Goal: Find specific page/section: Find specific page/section

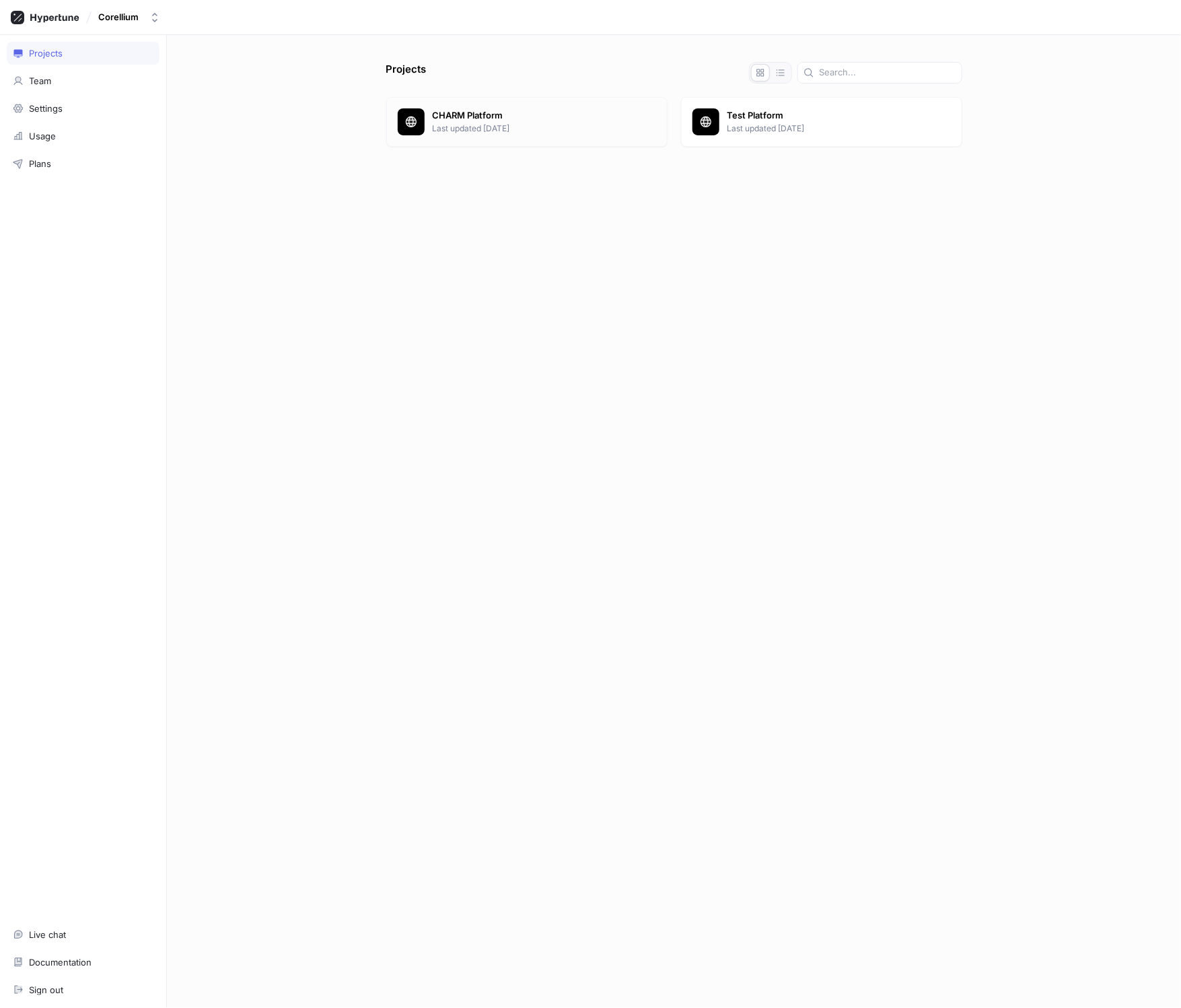
click at [481, 126] on p "Last updated [DATE]" at bounding box center [544, 128] width 224 height 12
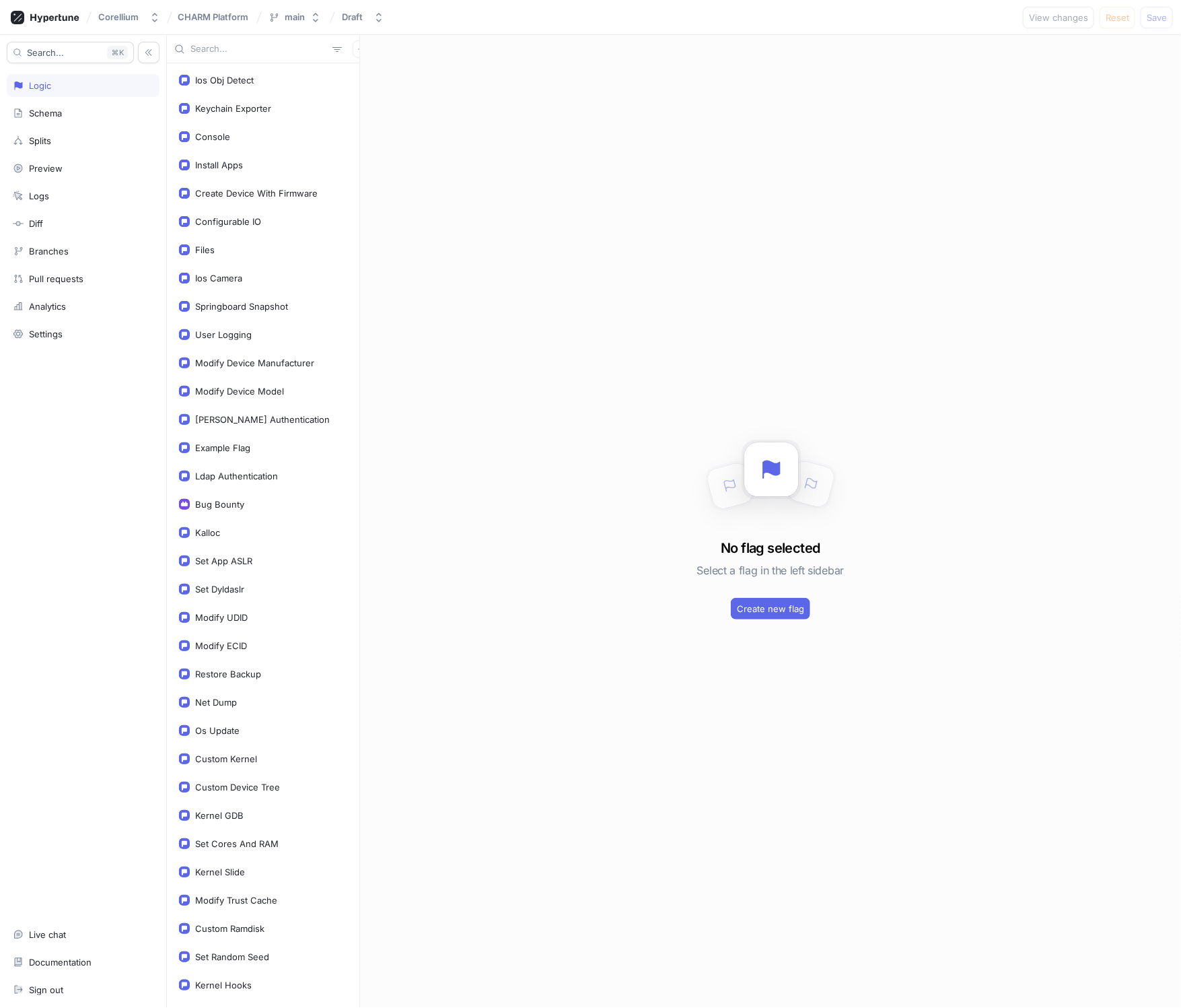
click at [202, 53] on input "text" at bounding box center [258, 49] width 137 height 14
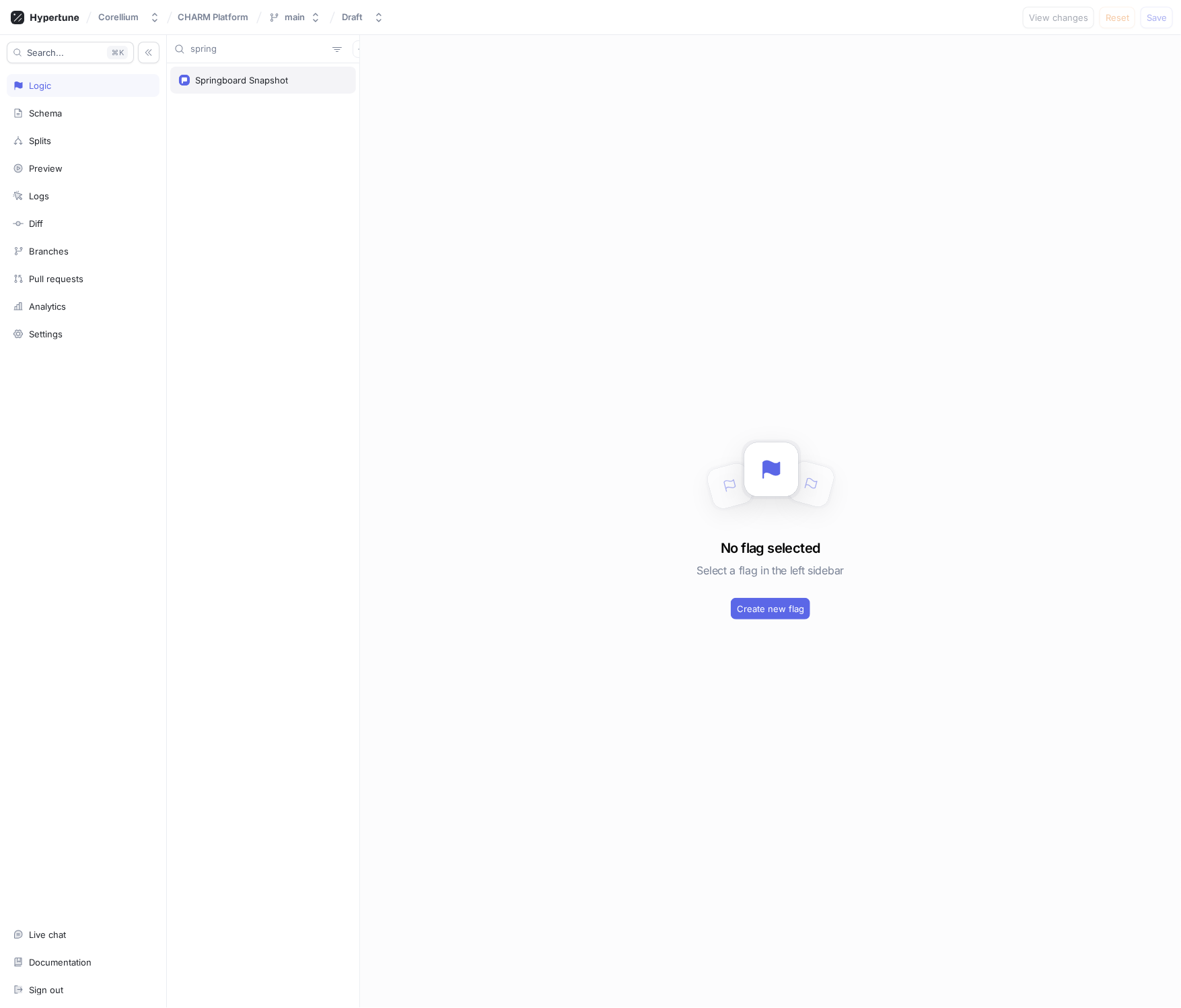
type input "spring"
click at [225, 75] on div "Springboard Snapshot" at bounding box center [241, 81] width 93 height 11
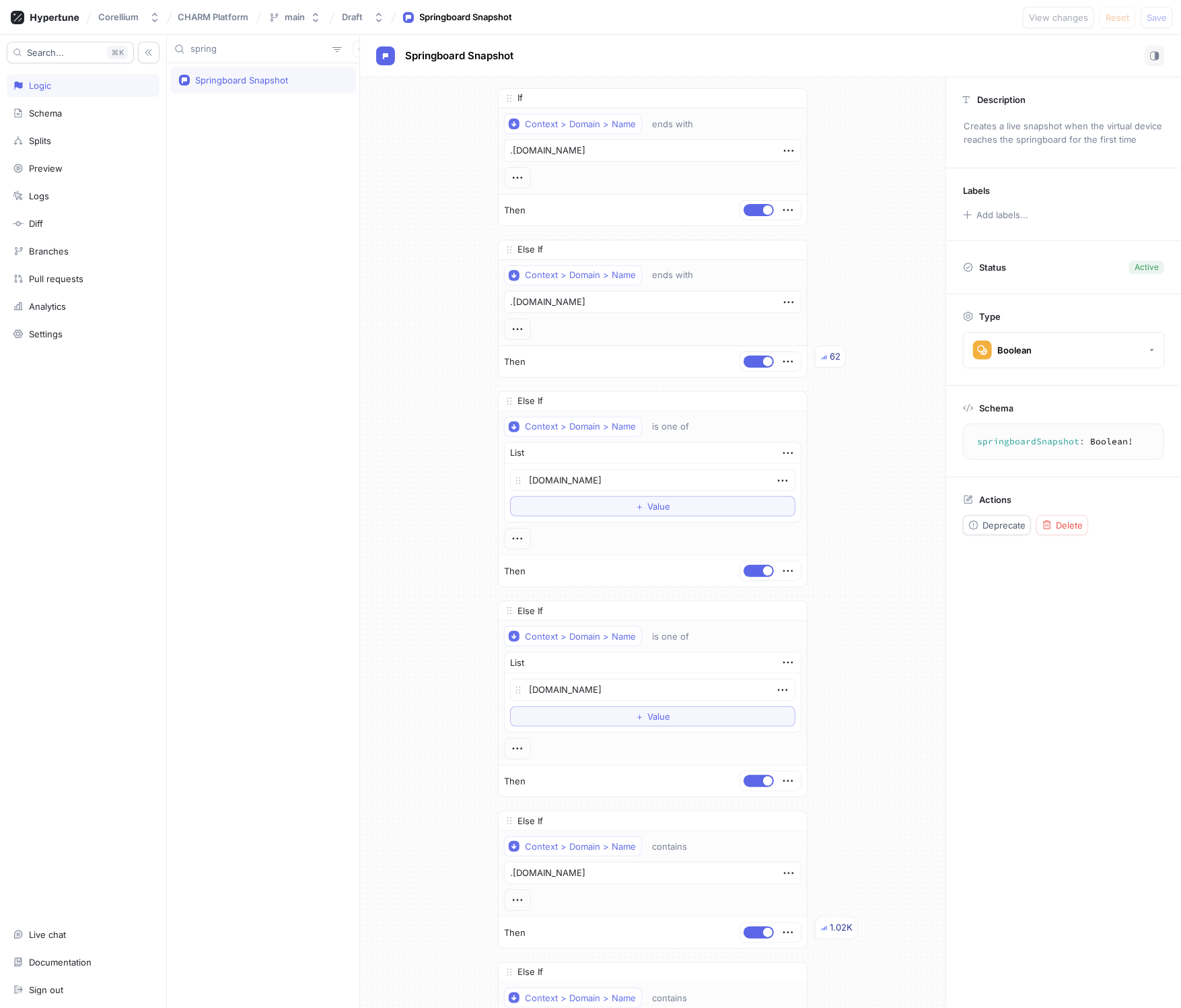
click at [989, 19] on div "Corellium CHARM Platform main Draft Springboard Snapshot View changes Reset Save" at bounding box center [590, 17] width 1181 height 35
type textarea "x"
